Goal: Information Seeking & Learning: Learn about a topic

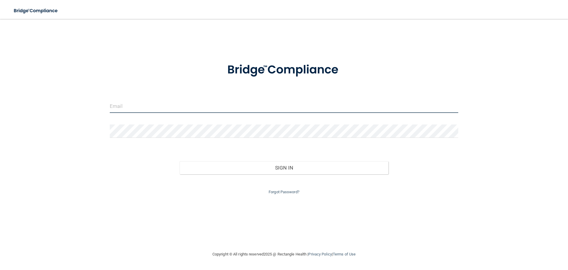
drag, startPoint x: 137, startPoint y: 104, endPoint x: 137, endPoint y: 110, distance: 5.3
click at [137, 104] on input "email" at bounding box center [284, 105] width 349 height 13
type input "[PERSON_NAME][EMAIL_ADDRESS][DOMAIN_NAME]"
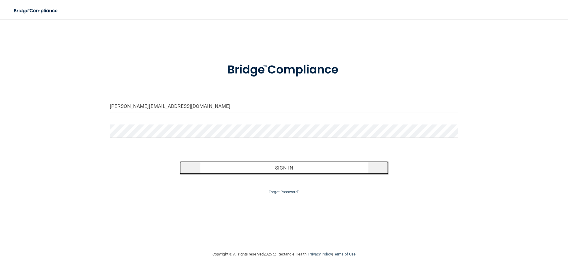
click at [277, 168] on button "Sign In" at bounding box center [284, 167] width 209 height 13
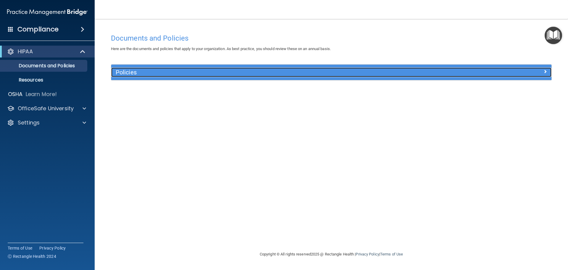
click at [157, 75] on h5 "Policies" at bounding box center [277, 72] width 322 height 7
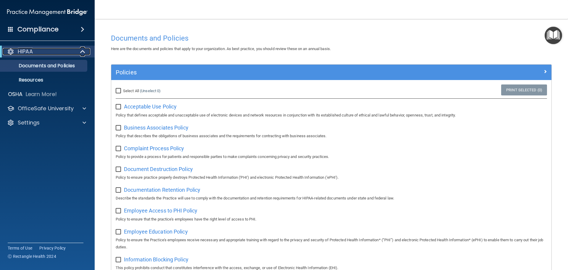
click at [54, 49] on div "HIPAA" at bounding box center [39, 51] width 73 height 7
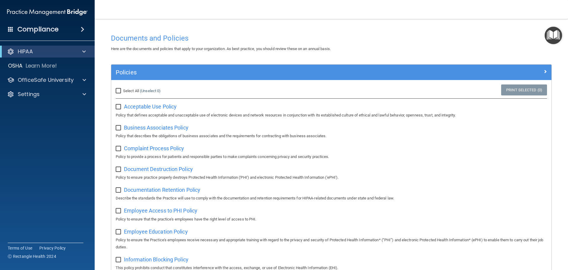
click at [68, 28] on div "Compliance" at bounding box center [47, 29] width 95 height 13
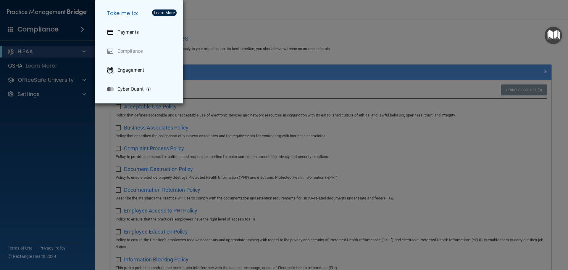
click at [60, 81] on div "Take me to: Payments Compliance Engagement Cyber Quant" at bounding box center [284, 135] width 568 height 270
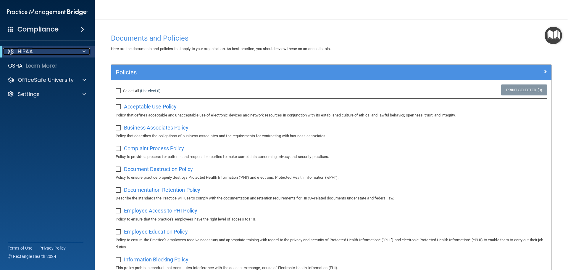
click at [70, 50] on div "HIPAA" at bounding box center [39, 51] width 73 height 7
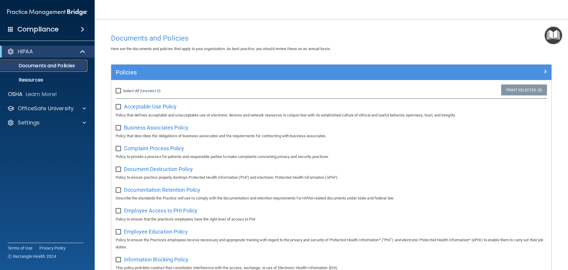
click at [66, 66] on p "Documents and Policies" at bounding box center [44, 66] width 81 height 6
click at [56, 51] on div "HIPAA" at bounding box center [39, 51] width 73 height 7
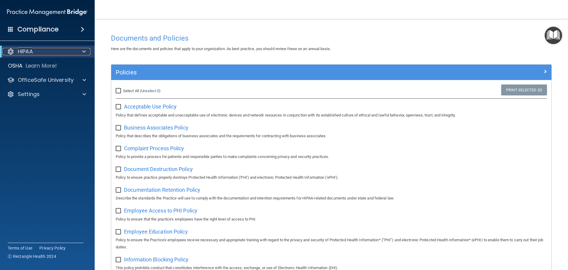
click at [56, 51] on div "HIPAA" at bounding box center [39, 51] width 73 height 7
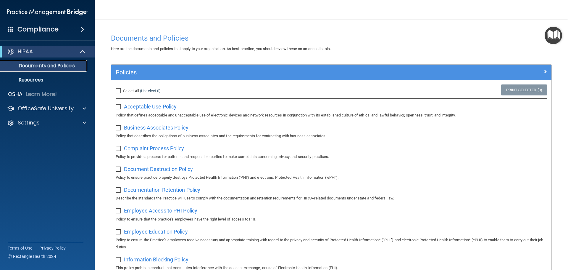
click at [55, 64] on p "Documents and Policies" at bounding box center [44, 66] width 81 height 6
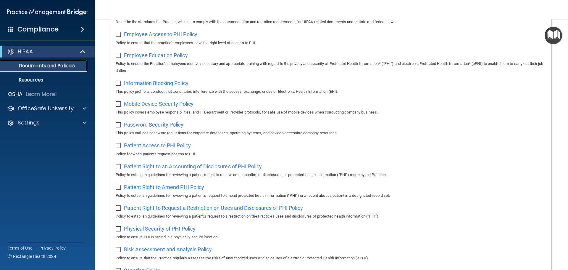
scroll to position [58, 0]
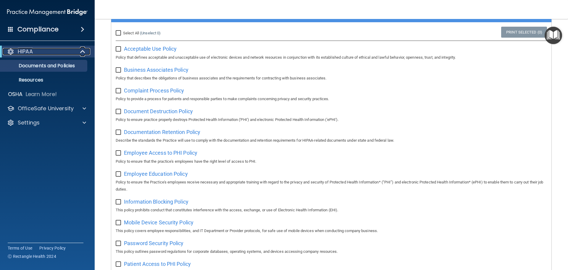
click at [77, 49] on div at bounding box center [83, 51] width 15 height 7
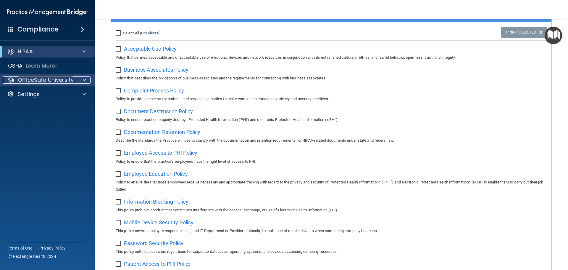
click at [65, 82] on p "OfficeSafe University" at bounding box center [46, 79] width 56 height 7
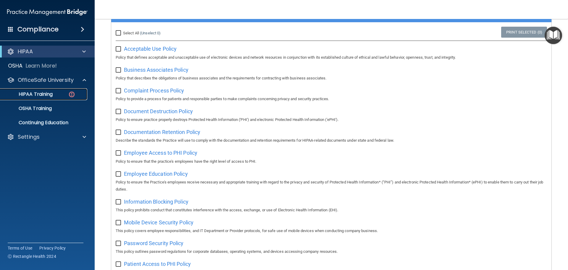
click at [57, 95] on div "HIPAA Training" at bounding box center [44, 94] width 81 height 6
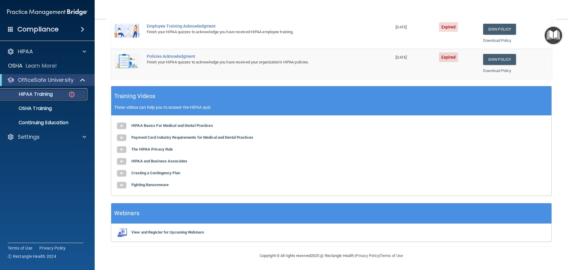
scroll to position [28, 0]
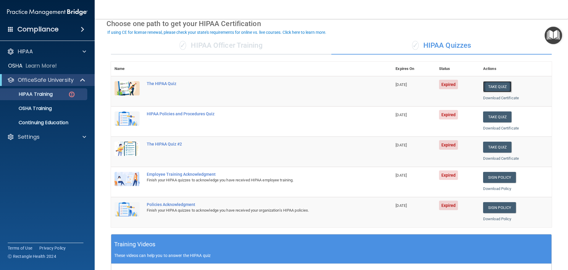
click at [497, 88] on button "Take Quiz" at bounding box center [497, 86] width 28 height 11
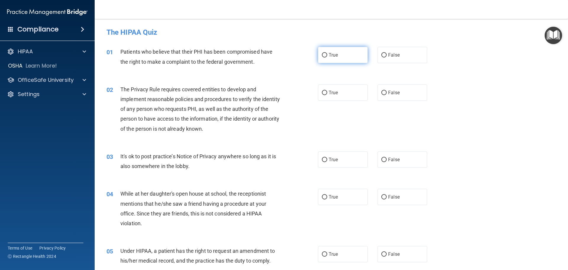
click at [320, 56] on label "True" at bounding box center [343, 55] width 50 height 16
click at [322, 57] on input "True" at bounding box center [324, 55] width 5 height 4
radio input "true"
click at [329, 89] on label "True" at bounding box center [343, 92] width 50 height 16
click at [327, 91] on input "True" at bounding box center [324, 93] width 5 height 4
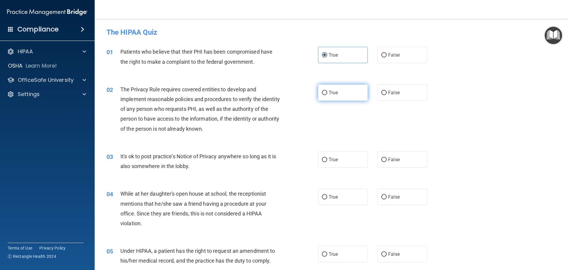
radio input "true"
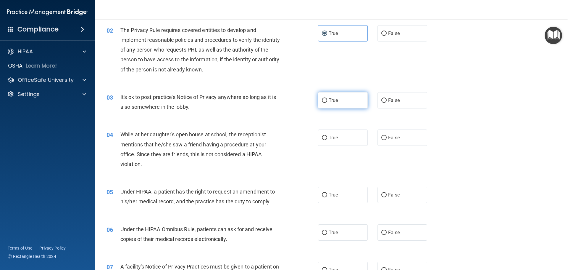
click at [336, 97] on label "True" at bounding box center [343, 100] width 50 height 16
click at [327, 98] on input "True" at bounding box center [324, 100] width 5 height 4
radio input "true"
click at [389, 139] on span "False" at bounding box center [394, 138] width 12 height 6
click at [387, 139] on input "False" at bounding box center [384, 138] width 5 height 4
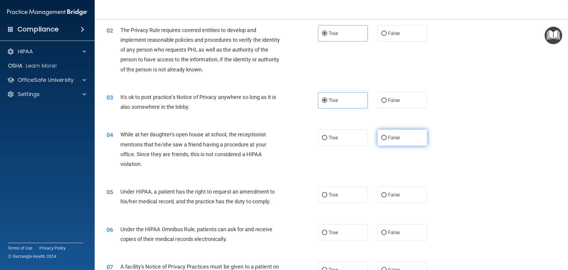
radio input "true"
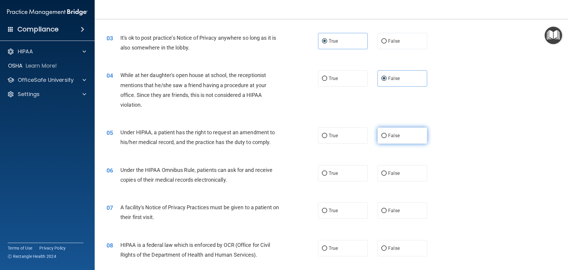
click at [388, 139] on label "False" at bounding box center [403, 135] width 50 height 16
click at [387, 138] on input "False" at bounding box center [384, 136] width 5 height 4
radio input "true"
click at [347, 179] on label "True" at bounding box center [343, 173] width 50 height 16
click at [327, 176] on input "True" at bounding box center [324, 173] width 5 height 4
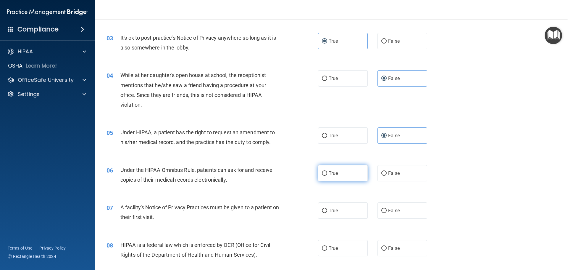
radio input "true"
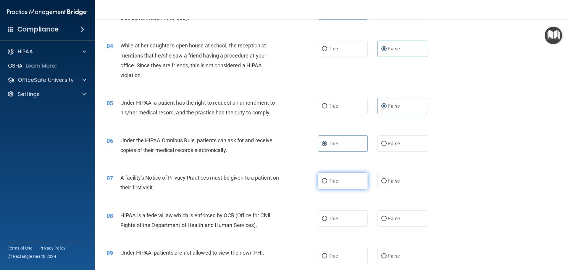
click at [334, 187] on label "True" at bounding box center [343, 181] width 50 height 16
click at [327, 183] on input "True" at bounding box center [324, 181] width 5 height 4
radio input "true"
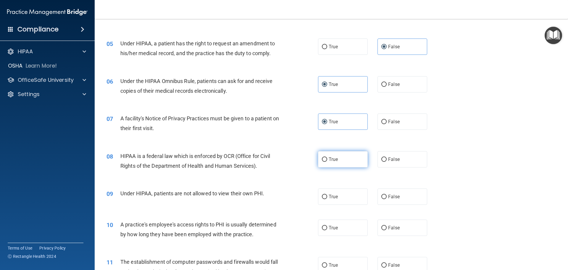
click at [330, 161] on span "True" at bounding box center [333, 159] width 9 height 6
click at [327, 161] on input "True" at bounding box center [324, 159] width 5 height 4
radio input "true"
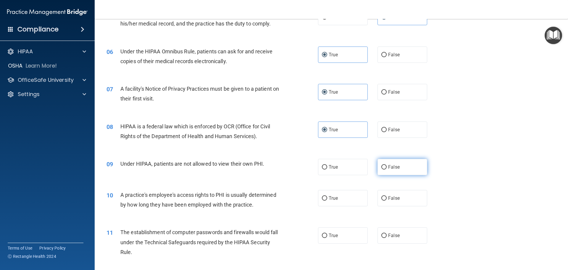
click at [397, 165] on label "False" at bounding box center [403, 167] width 50 height 16
click at [387, 165] on input "False" at bounding box center [384, 167] width 5 height 4
radio input "true"
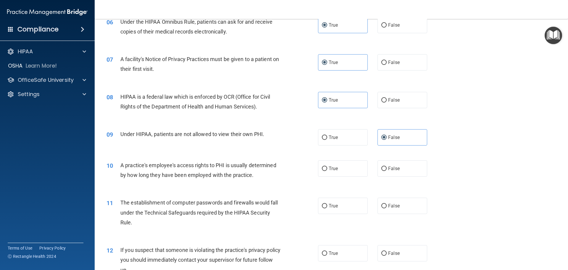
scroll to position [296, 0]
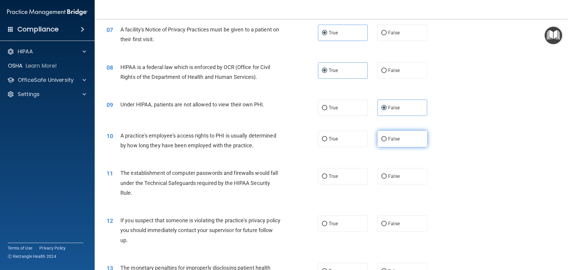
click at [388, 138] on span "False" at bounding box center [394, 139] width 12 height 6
click at [387, 138] on input "False" at bounding box center [384, 139] width 5 height 4
radio input "true"
click at [346, 178] on label "True" at bounding box center [343, 176] width 50 height 16
click at [327, 178] on input "True" at bounding box center [324, 176] width 5 height 4
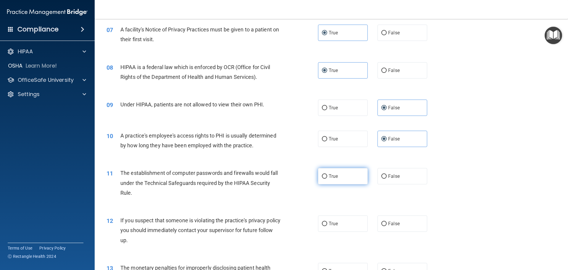
radio input "true"
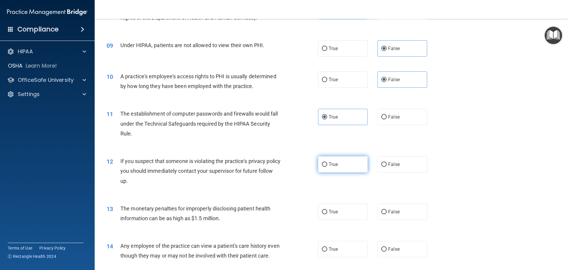
click at [332, 166] on span "True" at bounding box center [333, 164] width 9 height 6
click at [327, 166] on input "True" at bounding box center [324, 164] width 5 height 4
radio input "true"
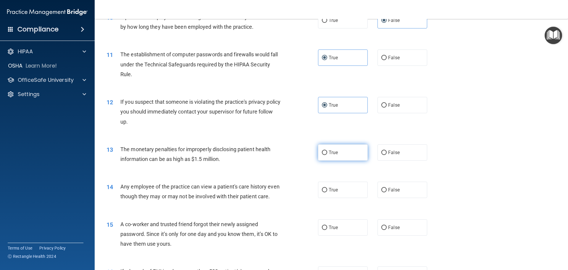
click at [345, 153] on label "True" at bounding box center [343, 152] width 50 height 16
click at [327, 153] on input "True" at bounding box center [324, 152] width 5 height 4
radio input "true"
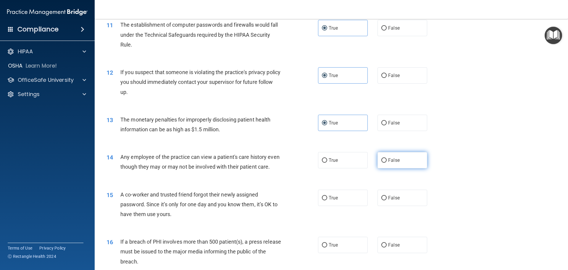
click at [399, 159] on label "False" at bounding box center [403, 160] width 50 height 16
click at [387, 159] on input "False" at bounding box center [384, 160] width 5 height 4
radio input "true"
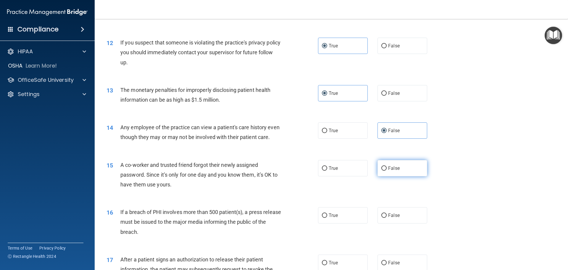
click at [399, 176] on label "False" at bounding box center [403, 168] width 50 height 16
click at [387, 171] on input "False" at bounding box center [384, 168] width 5 height 4
radio input "true"
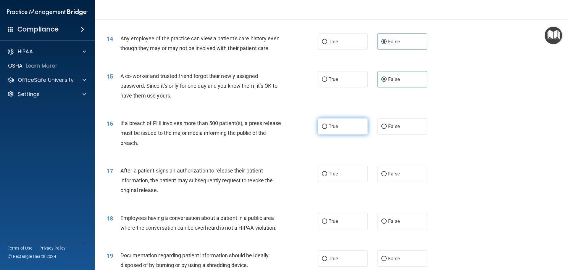
click at [332, 129] on span "True" at bounding box center [333, 126] width 9 height 6
click at [327, 129] on input "True" at bounding box center [324, 126] width 5 height 4
radio input "true"
click at [390, 176] on span "False" at bounding box center [394, 174] width 12 height 6
click at [387, 176] on input "False" at bounding box center [384, 174] width 5 height 4
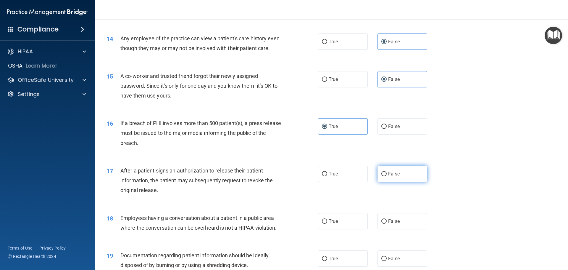
radio input "true"
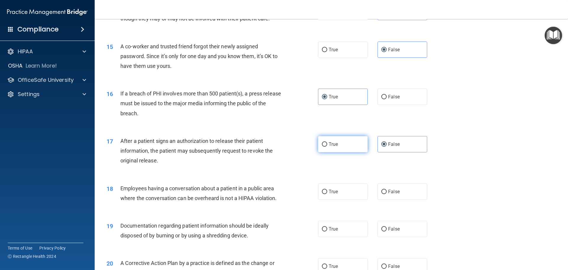
click at [352, 152] on label "True" at bounding box center [343, 144] width 50 height 16
click at [327, 147] on input "True" at bounding box center [324, 144] width 5 height 4
radio input "true"
radio input "false"
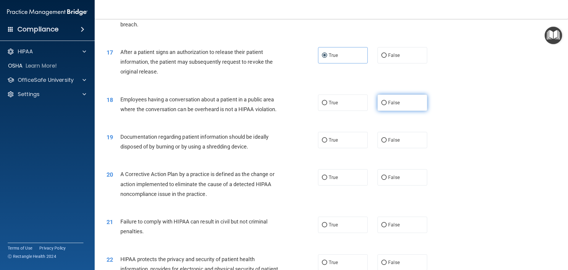
click at [389, 105] on span "False" at bounding box center [394, 103] width 12 height 6
click at [387, 105] on input "False" at bounding box center [384, 103] width 5 height 4
radio input "true"
click at [409, 148] on label "False" at bounding box center [403, 140] width 50 height 16
click at [387, 142] on input "False" at bounding box center [384, 140] width 5 height 4
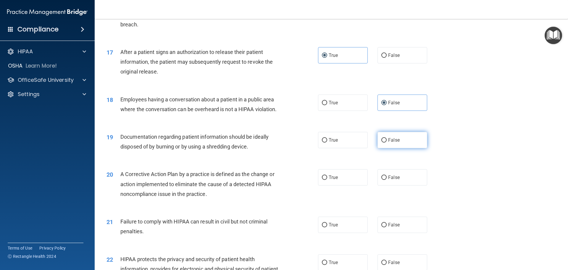
radio input "true"
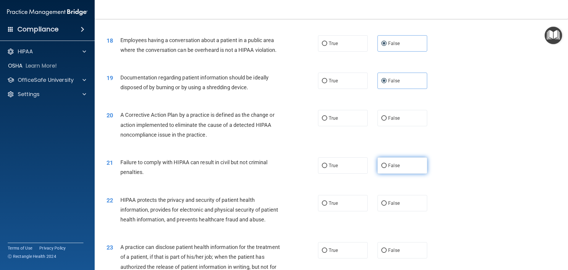
click at [396, 168] on span "False" at bounding box center [394, 166] width 12 height 6
click at [387, 168] on input "False" at bounding box center [384, 165] width 5 height 4
radio input "true"
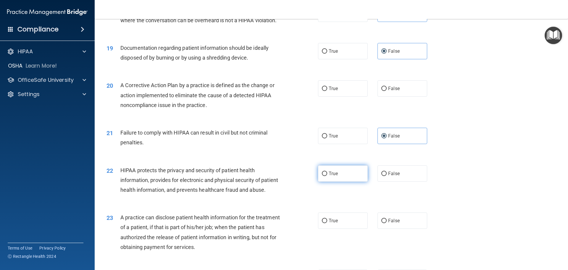
click at [343, 181] on label "True" at bounding box center [343, 173] width 50 height 16
click at [327, 176] on input "True" at bounding box center [324, 173] width 5 height 4
radio input "true"
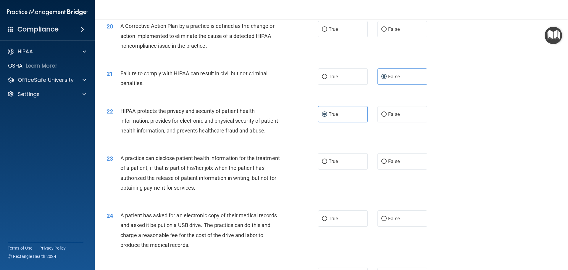
scroll to position [859, 0]
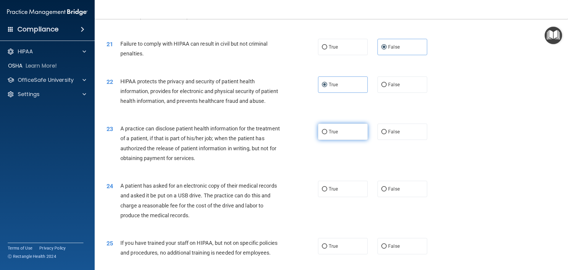
click at [353, 140] on label "True" at bounding box center [343, 131] width 50 height 16
click at [327, 134] on input "True" at bounding box center [324, 132] width 5 height 4
radio input "true"
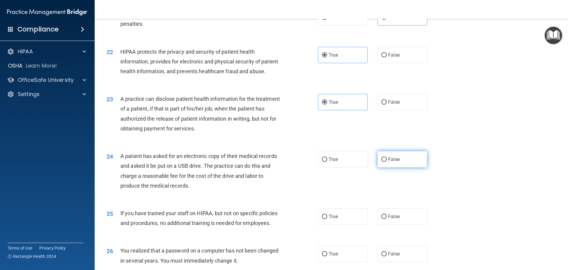
click at [388, 162] on span "False" at bounding box center [394, 159] width 12 height 6
click at [387, 162] on input "False" at bounding box center [384, 159] width 5 height 4
radio input "true"
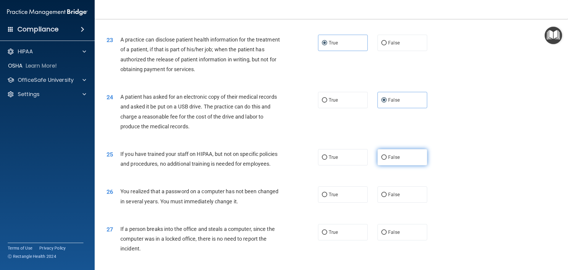
click at [415, 165] on label "False" at bounding box center [403, 157] width 50 height 16
click at [387, 160] on input "False" at bounding box center [384, 157] width 5 height 4
radio input "true"
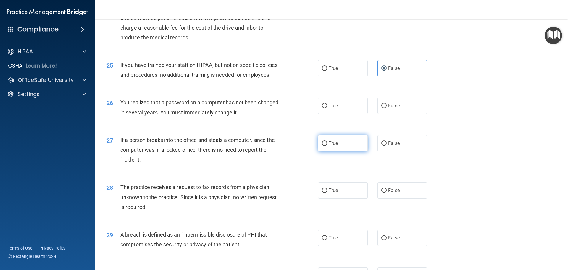
click at [354, 151] on label "True" at bounding box center [343, 143] width 50 height 16
click at [327, 146] on input "True" at bounding box center [324, 143] width 5 height 4
radio input "true"
click at [353, 114] on label "True" at bounding box center [343, 105] width 50 height 16
click at [327, 108] on input "True" at bounding box center [324, 106] width 5 height 4
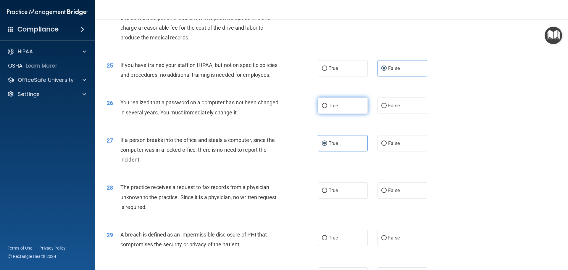
radio input "true"
click at [390, 146] on span "False" at bounding box center [394, 143] width 12 height 6
click at [387, 146] on input "False" at bounding box center [384, 143] width 5 height 4
radio input "true"
radio input "false"
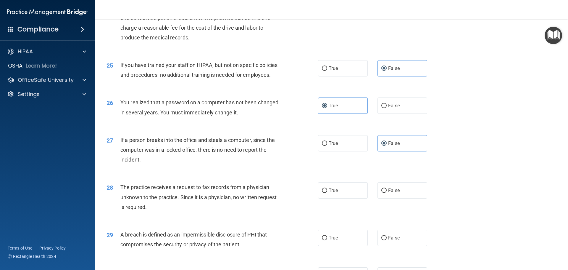
scroll to position [1066, 0]
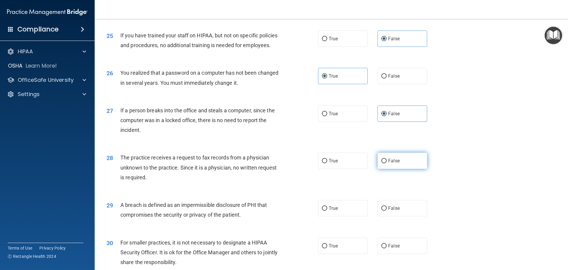
click at [388, 169] on label "False" at bounding box center [403, 160] width 50 height 16
click at [387, 163] on input "False" at bounding box center [384, 161] width 5 height 4
radio input "true"
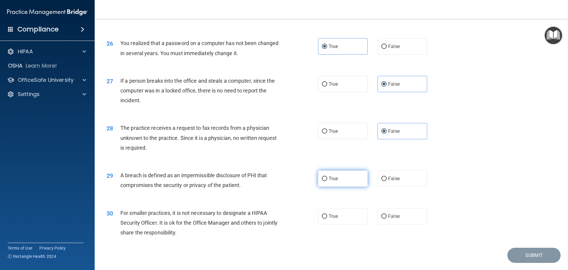
click at [348, 187] on label "True" at bounding box center [343, 178] width 50 height 16
click at [327, 181] on input "True" at bounding box center [324, 178] width 5 height 4
radio input "true"
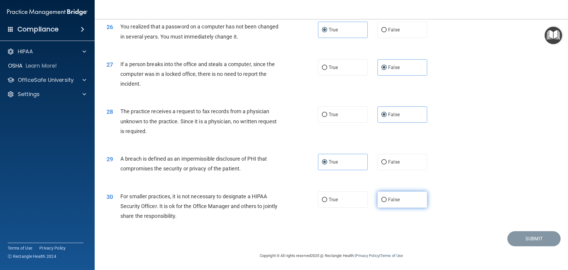
click at [388, 201] on span "False" at bounding box center [394, 200] width 12 height 6
click at [387, 201] on input "False" at bounding box center [384, 199] width 5 height 4
radio input "true"
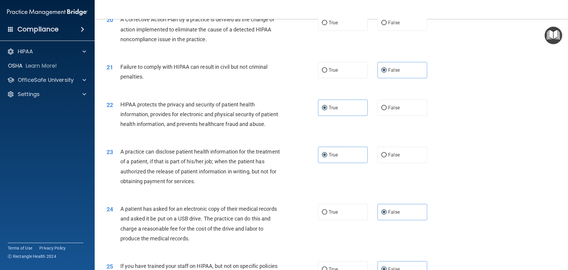
scroll to position [747, 0]
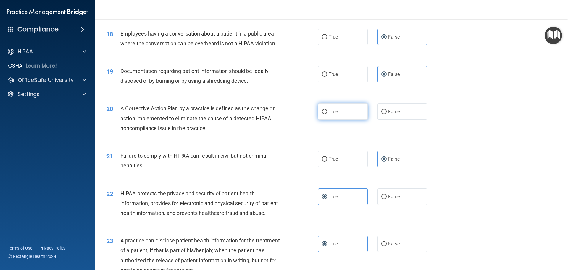
click at [346, 120] on label "True" at bounding box center [343, 111] width 50 height 16
click at [327, 114] on input "True" at bounding box center [324, 112] width 5 height 4
radio input "true"
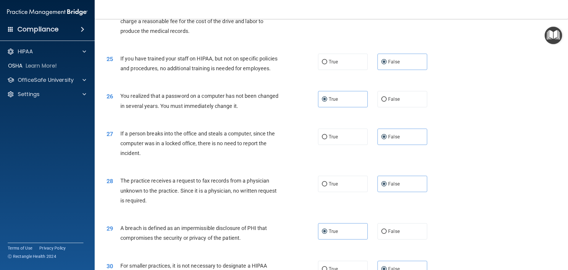
scroll to position [1132, 0]
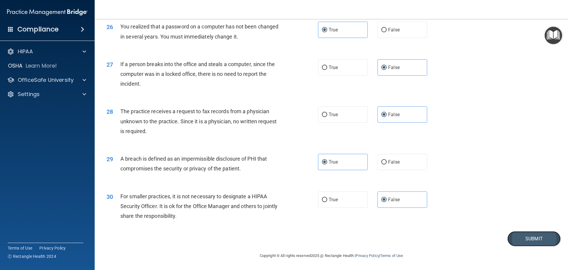
click at [517, 236] on button "Submit" at bounding box center [534, 238] width 53 height 15
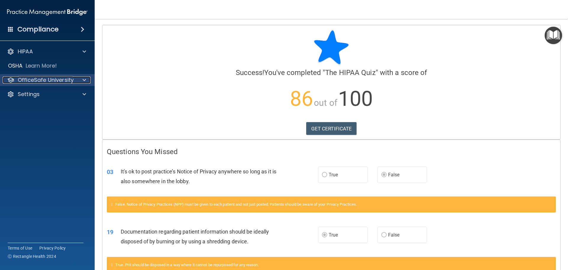
click at [62, 79] on p "OfficeSafe University" at bounding box center [46, 79] width 56 height 7
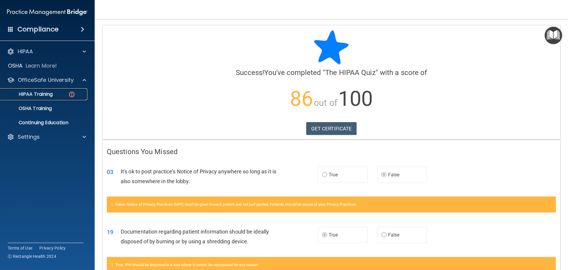
click at [63, 93] on div "HIPAA Training" at bounding box center [44, 94] width 81 height 6
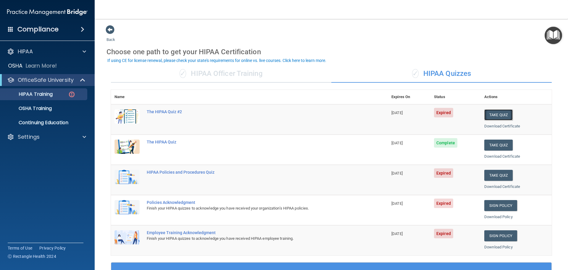
click at [508, 116] on button "Take Quiz" at bounding box center [499, 114] width 28 height 11
